Goal: Information Seeking & Learning: Find specific fact

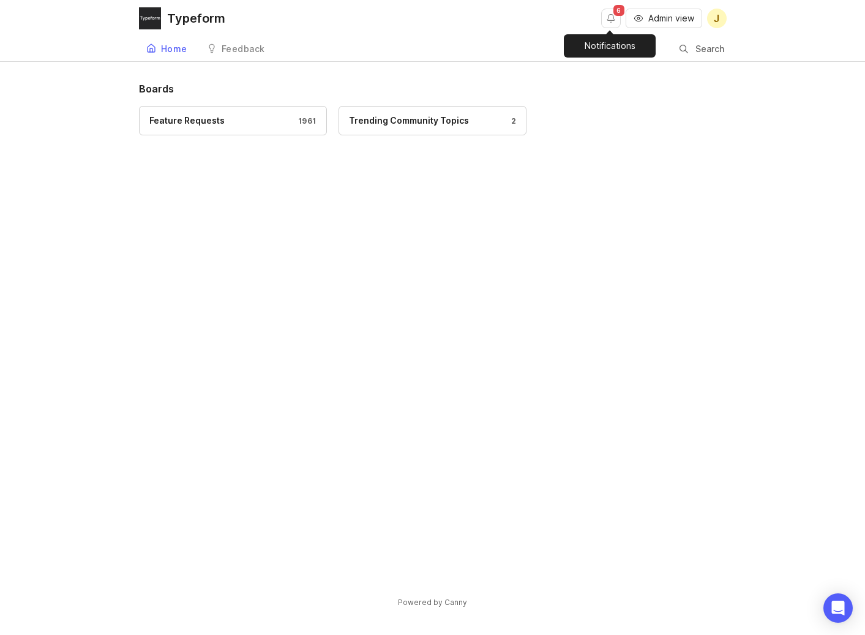
click at [608, 20] on button "Notifications" at bounding box center [611, 19] width 20 height 20
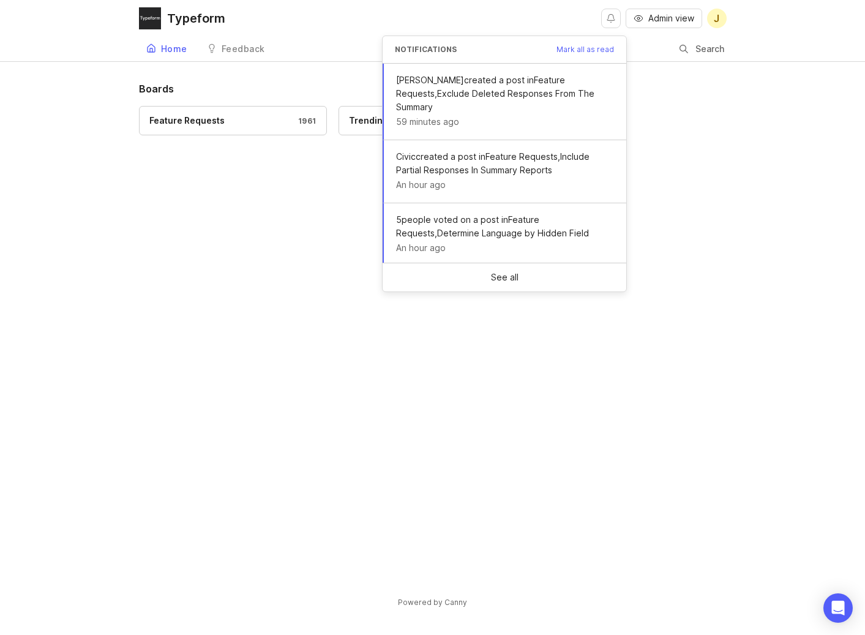
click at [608, 20] on button "Notifications" at bounding box center [611, 19] width 20 height 20
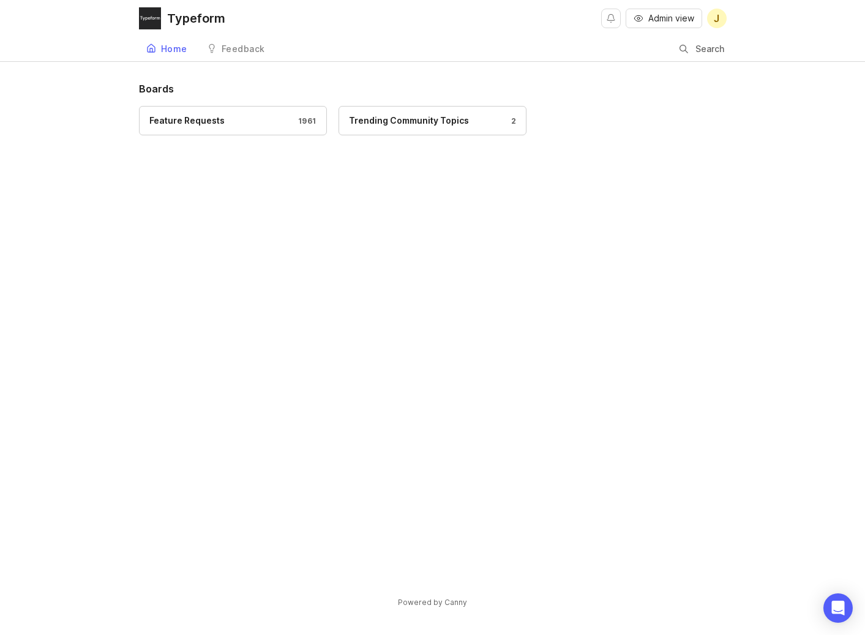
click at [689, 49] on div "Search" at bounding box center [703, 48] width 47 height 23
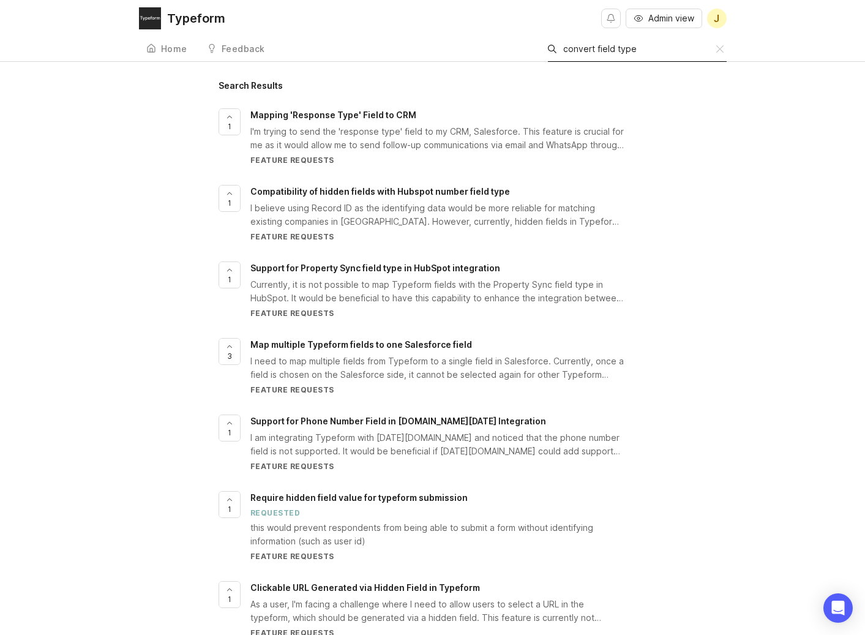
scroll to position [1, 0]
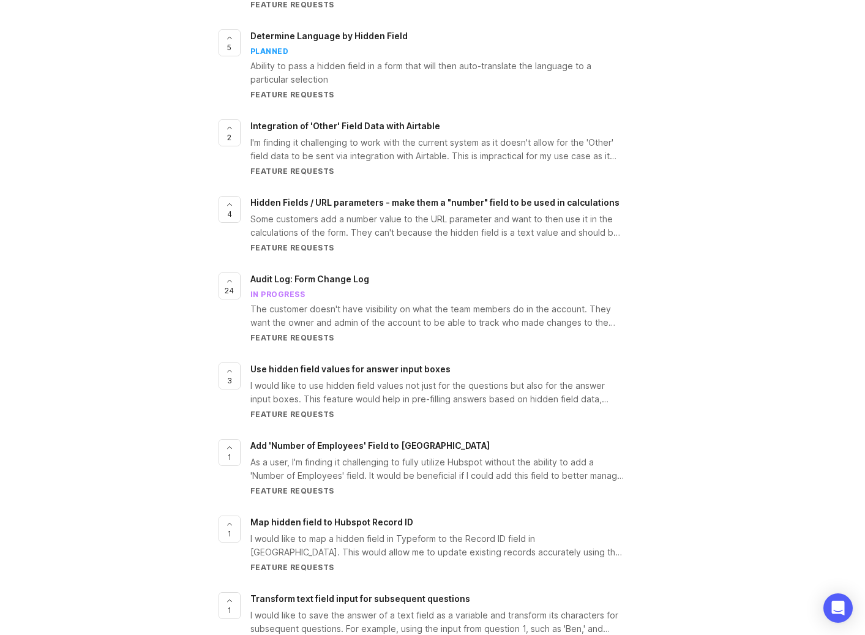
scroll to position [1242, 0]
type input "change field"
